Goal: Task Accomplishment & Management: Use online tool/utility

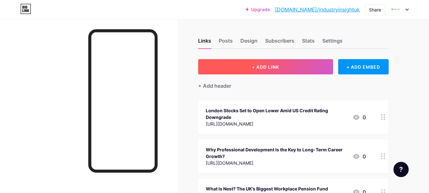
click at [270, 61] on button "+ ADD LINK" at bounding box center [265, 66] width 135 height 15
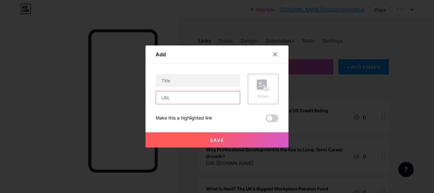
click at [224, 96] on input "text" at bounding box center [198, 97] width 84 height 13
paste input "[URL][DOMAIN_NAME]"
type input "[URL][DOMAIN_NAME]"
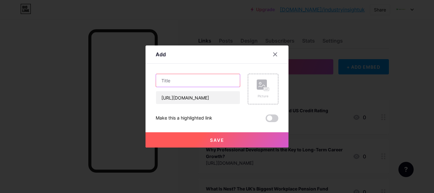
click at [182, 80] on input "text" at bounding box center [198, 80] width 84 height 13
paste input "UK Stock Market News: AstraZeneca’s US Listing Shift"
type input "UK Stock Market News: AstraZeneca’s US Listing Shift"
click at [212, 134] on button "Save" at bounding box center [216, 139] width 143 height 15
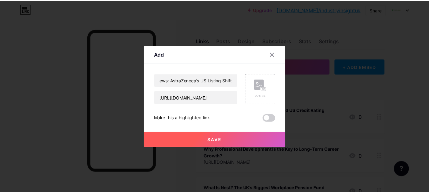
scroll to position [0, 0]
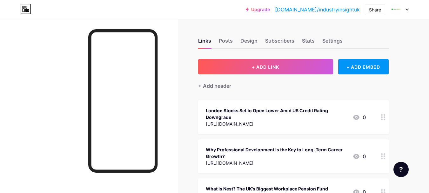
click at [329, 11] on link "[DOMAIN_NAME]/industryinsightuk" at bounding box center [317, 10] width 85 height 8
